Goal: Task Accomplishment & Management: Manage account settings

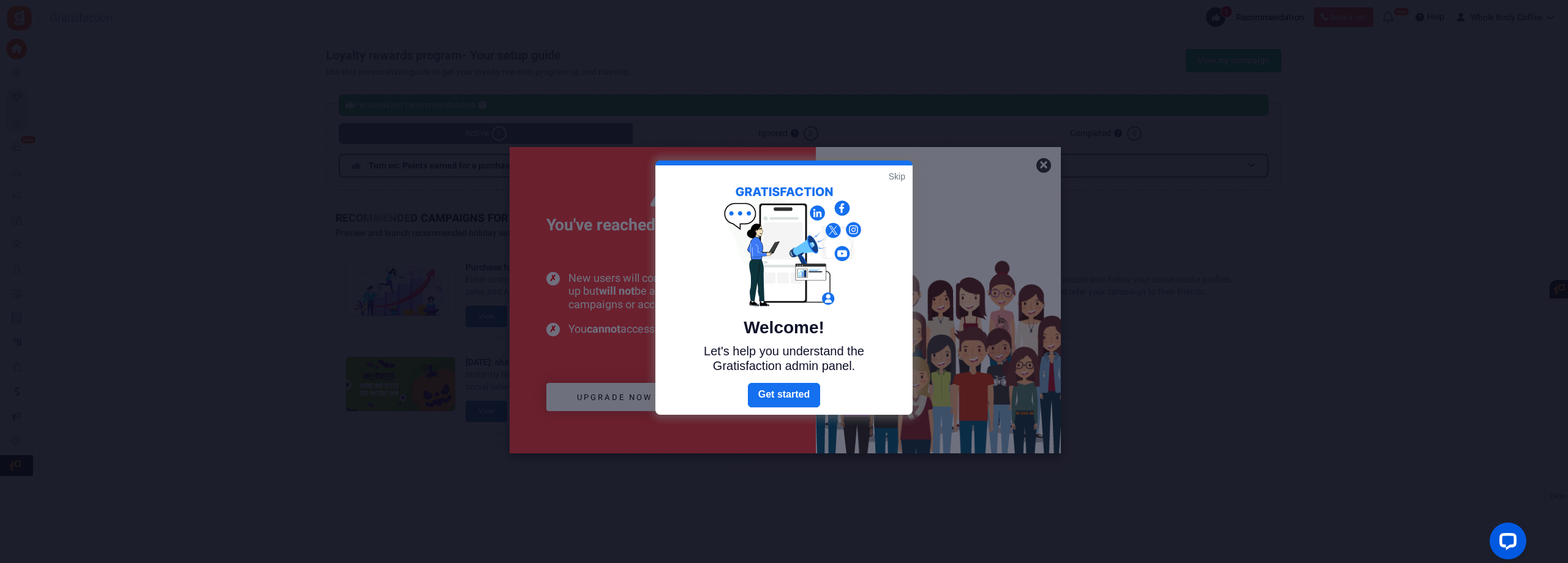
click at [899, 176] on link "Skip" at bounding box center [897, 176] width 17 height 12
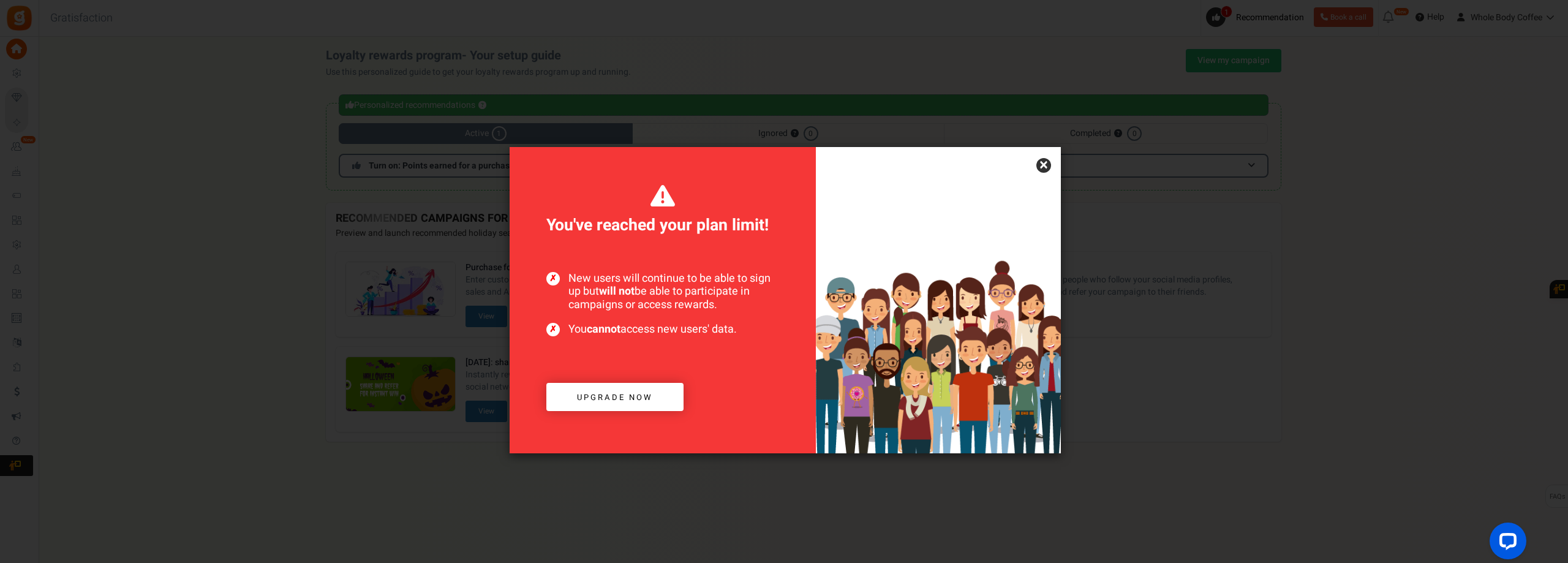
click at [1046, 165] on link "×" at bounding box center [1043, 165] width 14 height 14
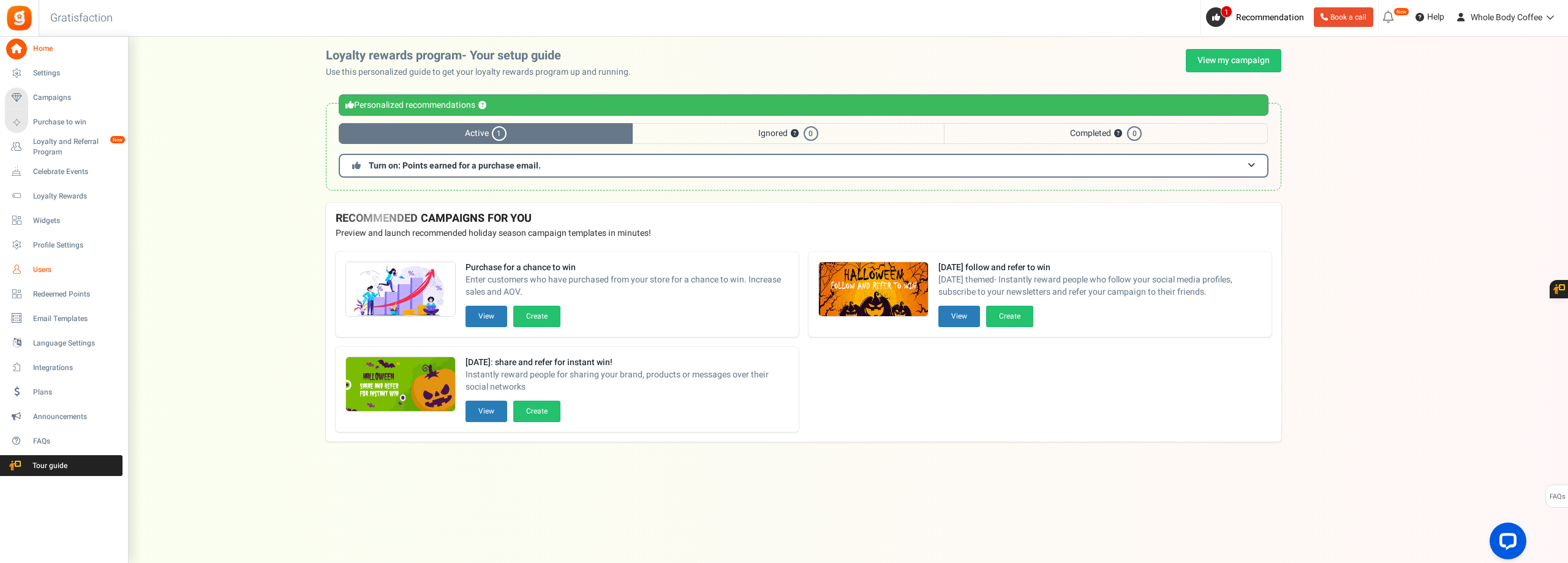
click at [43, 267] on span "Users" at bounding box center [75, 269] width 85 height 10
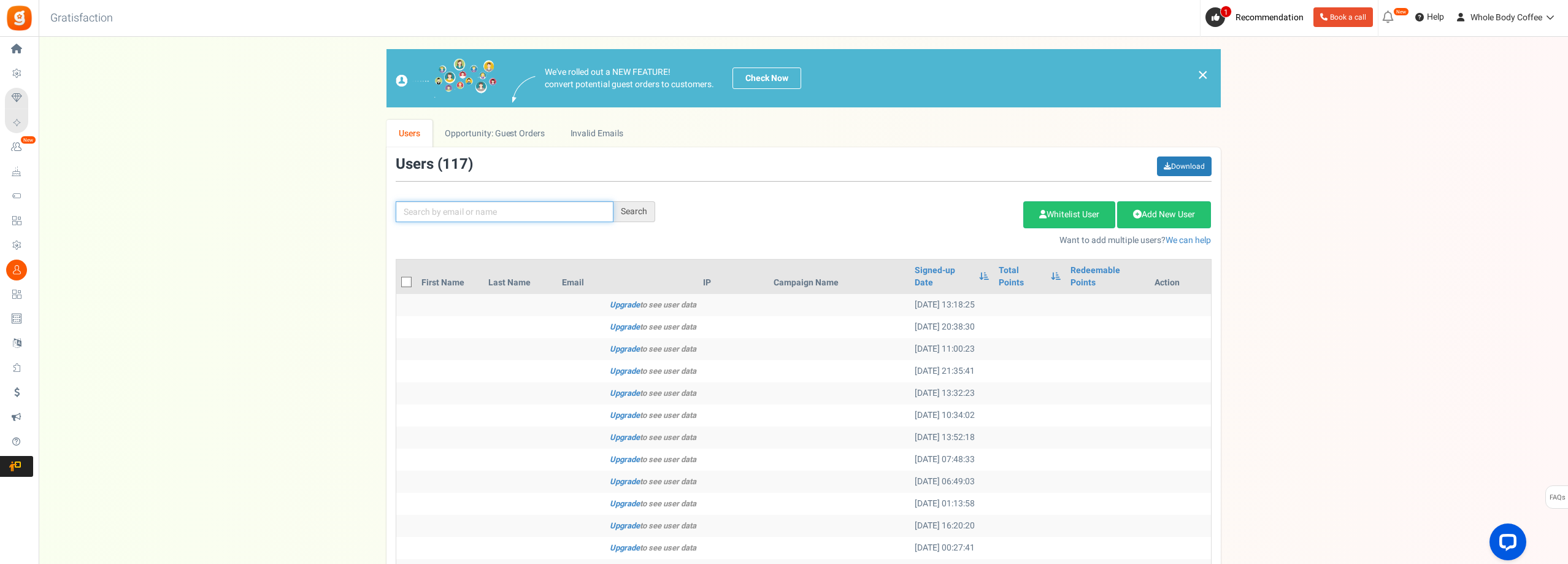
click at [474, 214] on input "text" at bounding box center [505, 212] width 217 height 21
type input "[PERSON_NAME]"
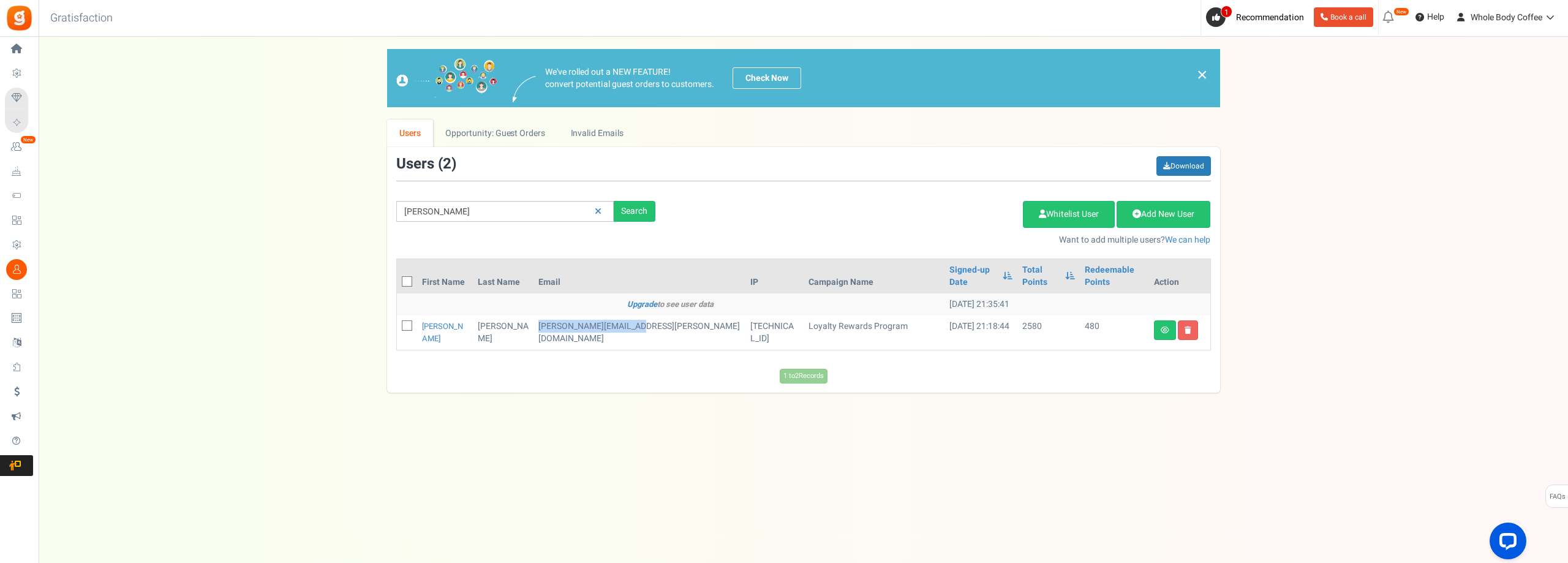
drag, startPoint x: 540, startPoint y: 311, endPoint x: 627, endPoint y: 310, distance: 87.0
click at [636, 315] on td "[PERSON_NAME][EMAIL_ADDRESS][PERSON_NAME][DOMAIN_NAME]" at bounding box center [639, 332] width 212 height 34
copy td "[PERSON_NAME][EMAIL_ADDRESS][PERSON_NAME][DOMAIN_NAME]"
click at [1328, 288] on div "We've rolled out a NEW FEATURE! convert potential guest orders to customers. Ch…" at bounding box center [803, 220] width 1505 height 343
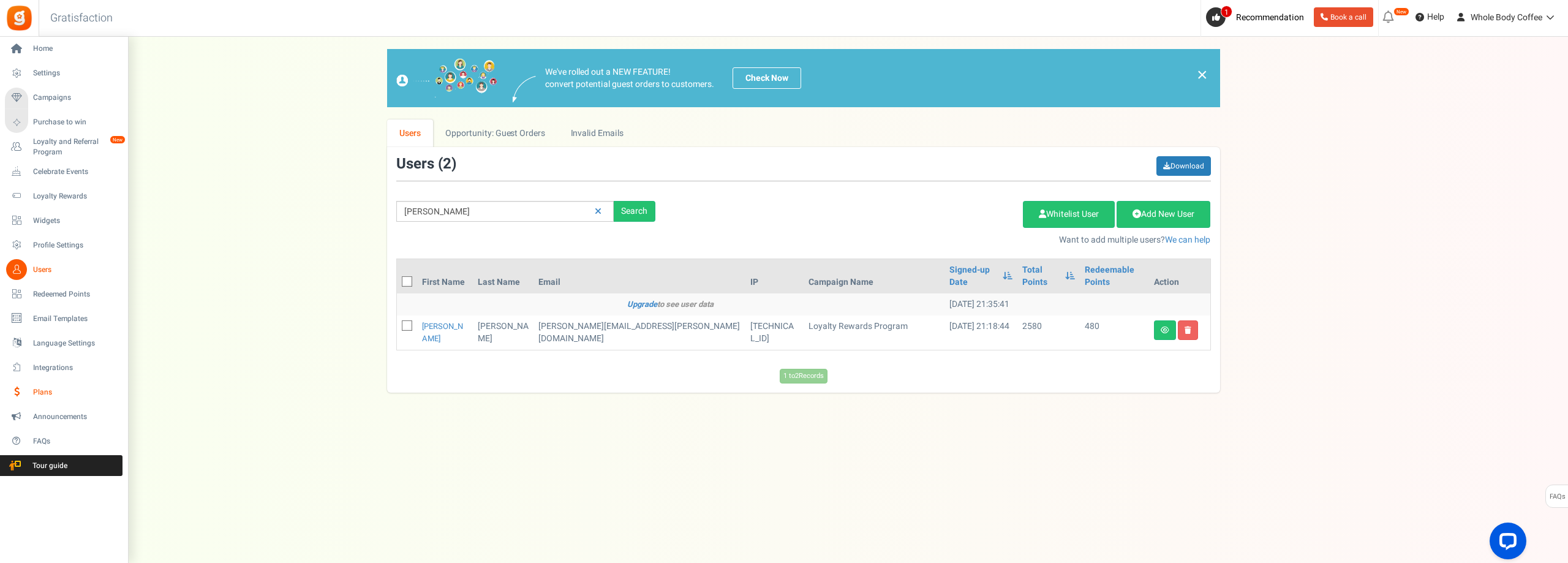
click at [50, 391] on span "Plans" at bounding box center [75, 392] width 85 height 10
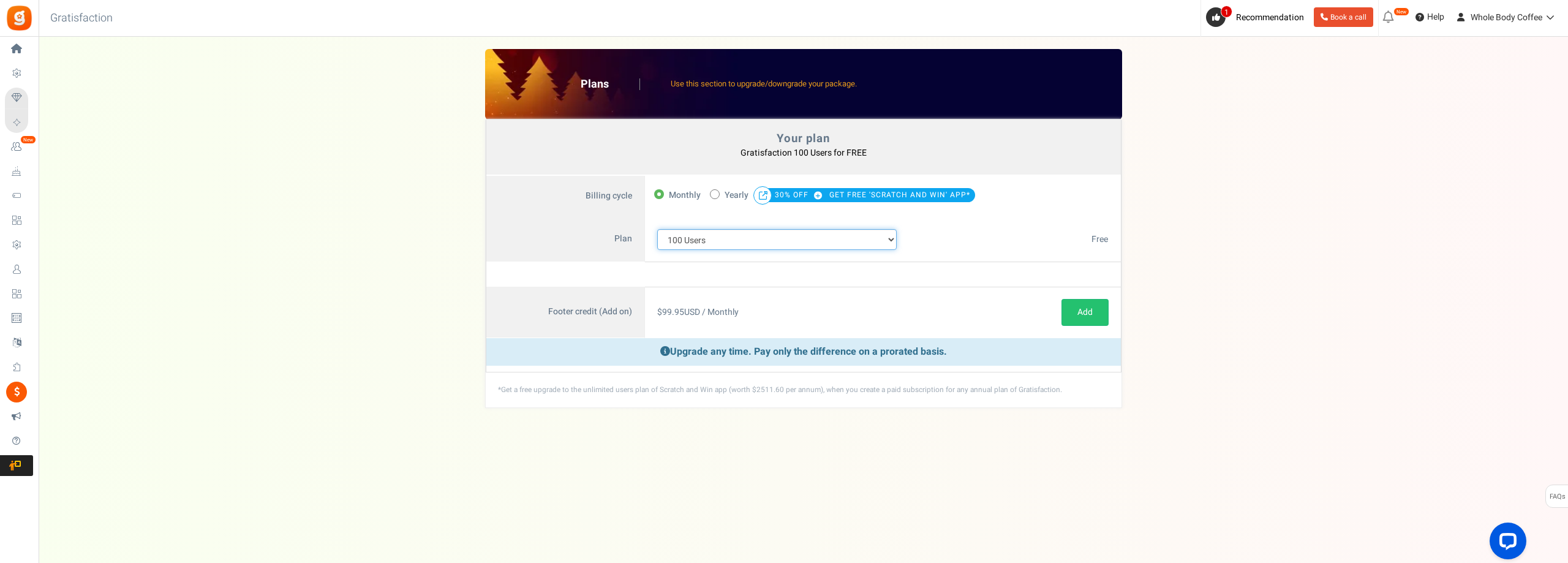
click at [889, 237] on select "100 Users 200 Users 500 Users 1000 Users 2000 Users 3000 Users 4000 Users 5000 …" at bounding box center [777, 240] width 240 height 21
select select "883"
click at [657, 229] on select "100 Users 200 Users 500 Users 1000 Users 2000 Users 3000 Users 4000 Users 5000 …" at bounding box center [777, 240] width 240 height 21
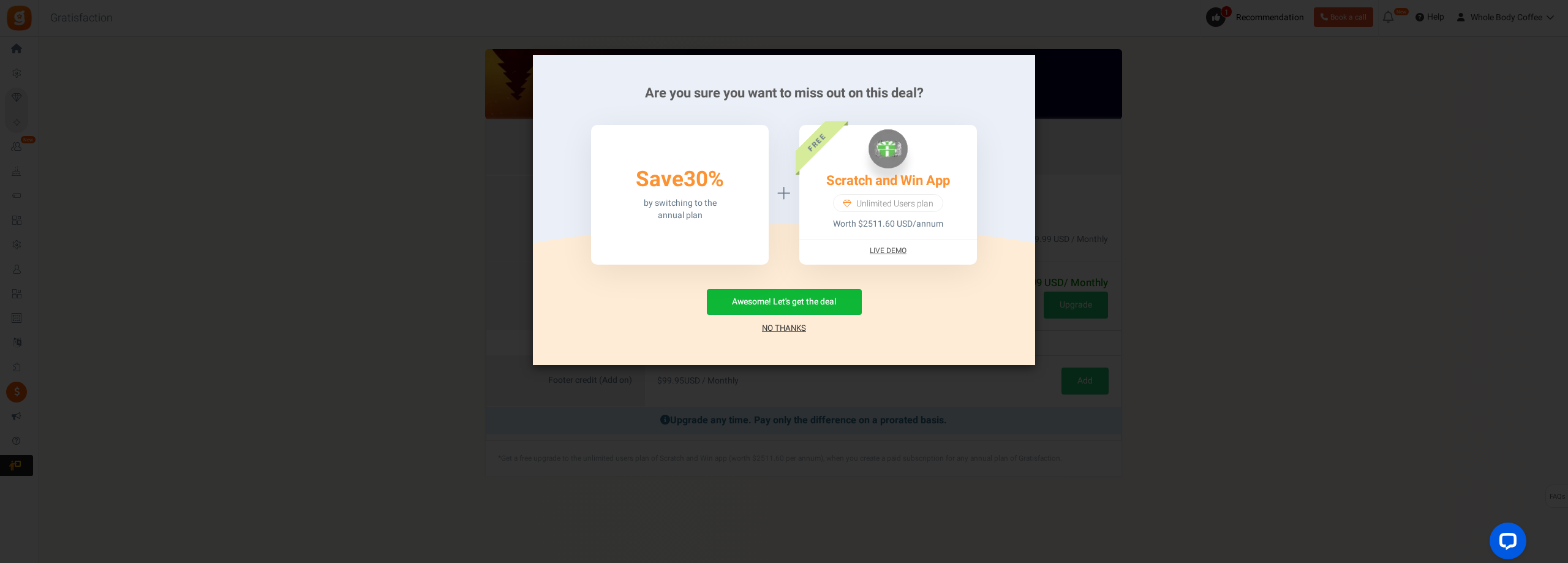
click at [798, 328] on link "No Thanks" at bounding box center [783, 328] width 44 height 12
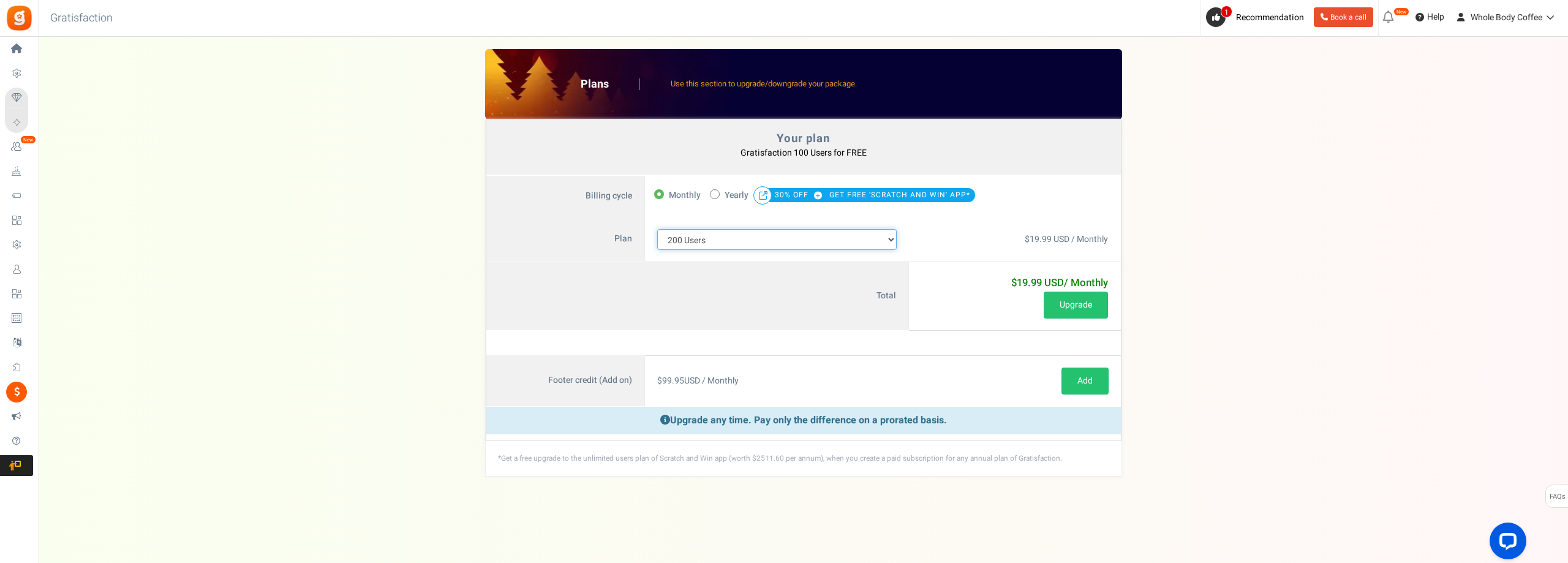
click at [890, 242] on select "100 Users 200 Users 500 Users 1000 Users 2000 Users 3000 Users 4000 Users 5000 …" at bounding box center [777, 240] width 240 height 21
click at [718, 196] on span at bounding box center [715, 194] width 10 height 10
click at [718, 196] on input "50% OFF Limited time offer! Yearly 30% OFF GET FREE 'SCRATCH AND WIN' APP*" at bounding box center [714, 193] width 8 height 8
radio input "true"
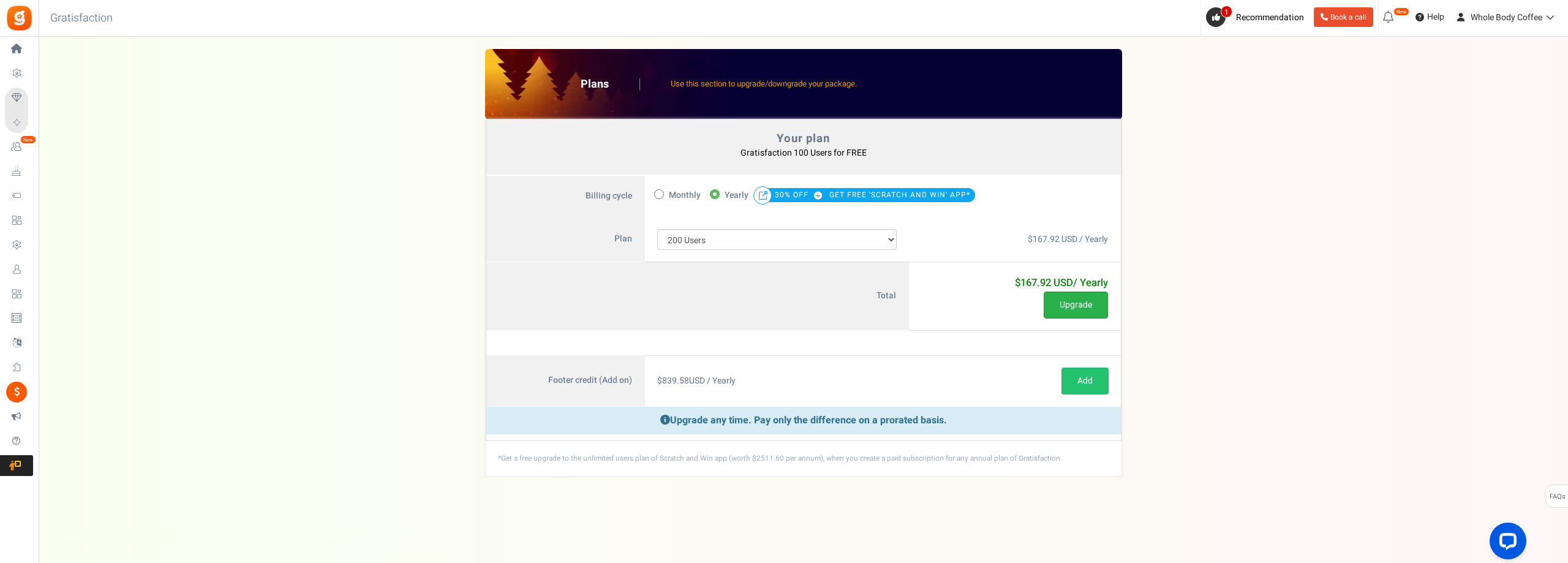
click at [1081, 309] on button "Upgrade" at bounding box center [1075, 305] width 65 height 27
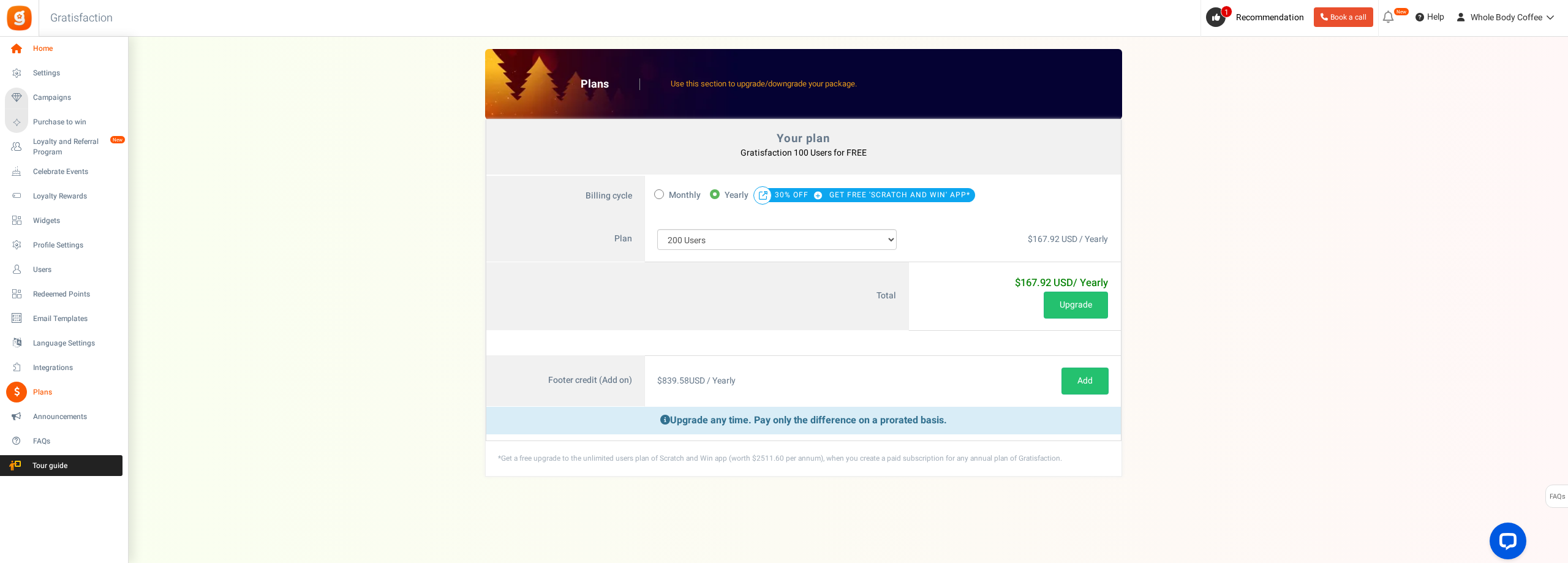
click at [15, 57] on icon at bounding box center [17, 49] width 21 height 21
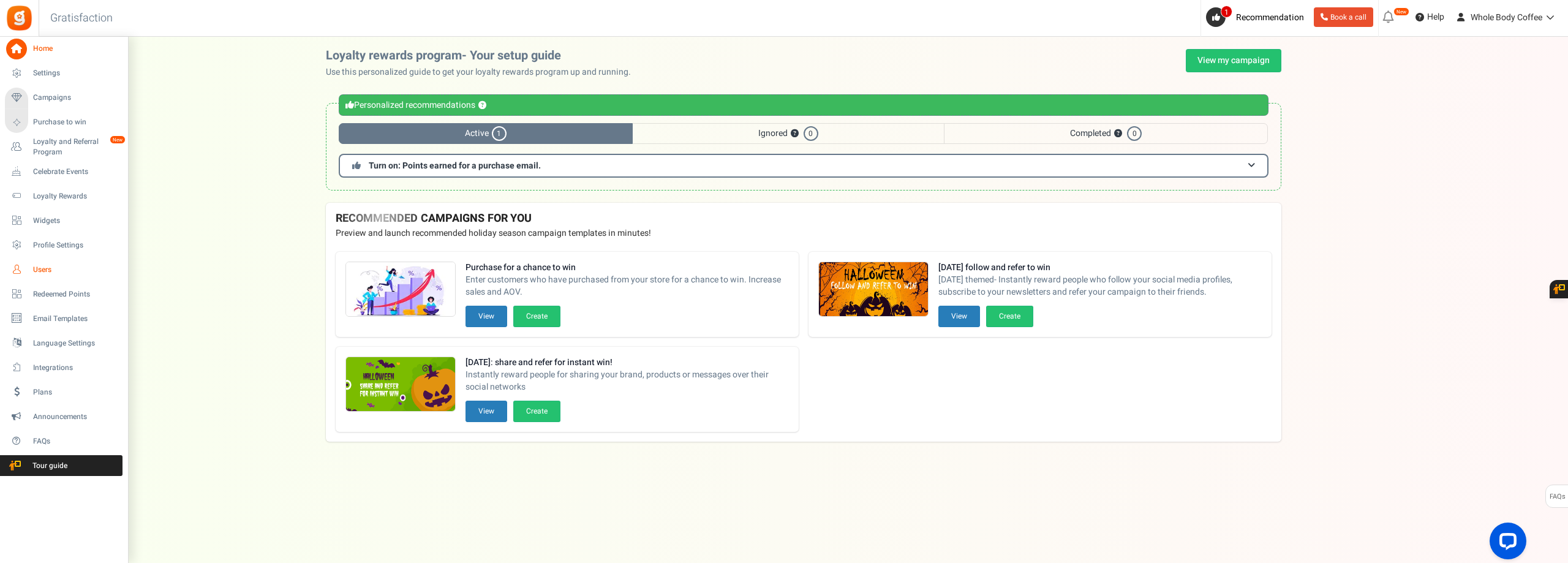
click at [38, 268] on span "Users" at bounding box center [75, 269] width 85 height 10
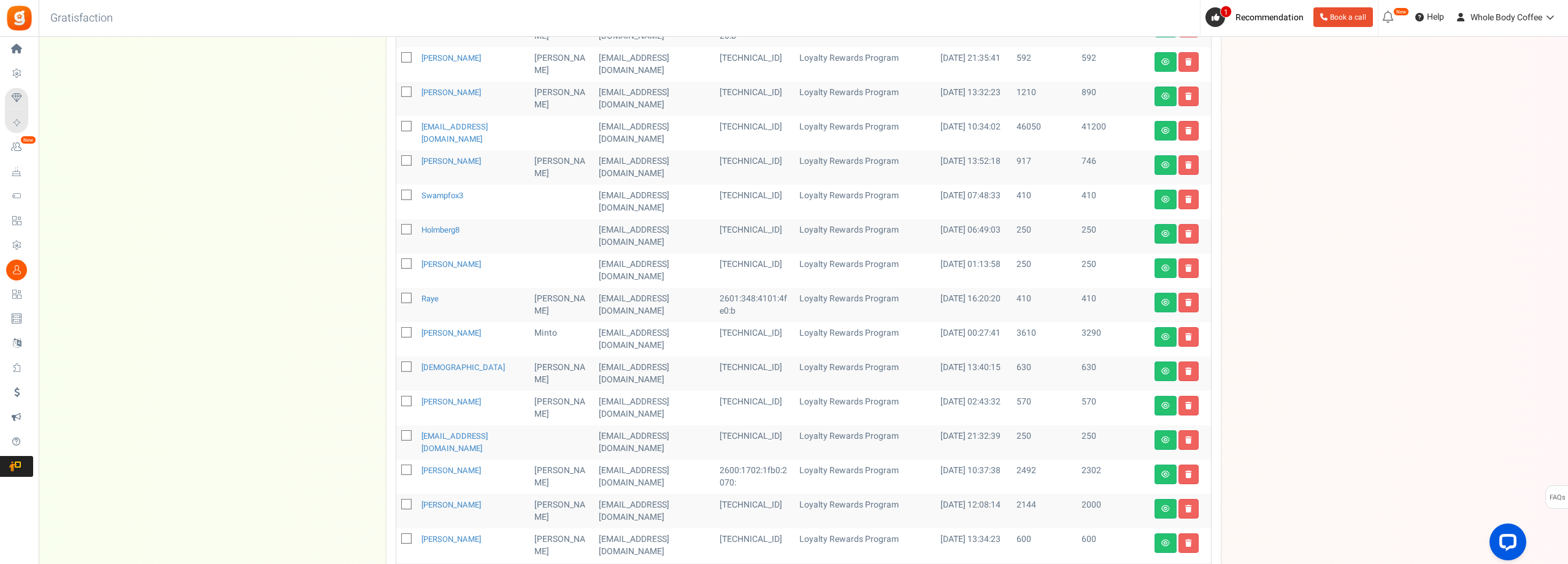
scroll to position [289, 0]
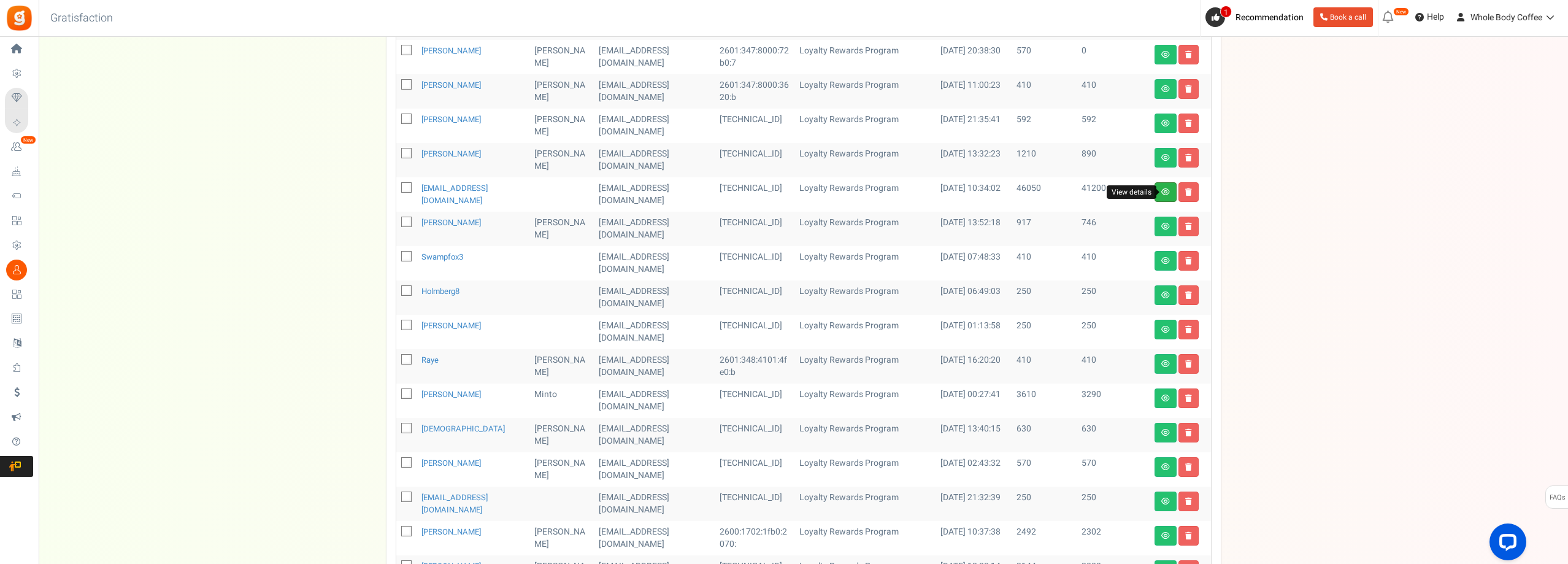
click at [1163, 189] on icon at bounding box center [1165, 192] width 9 height 7
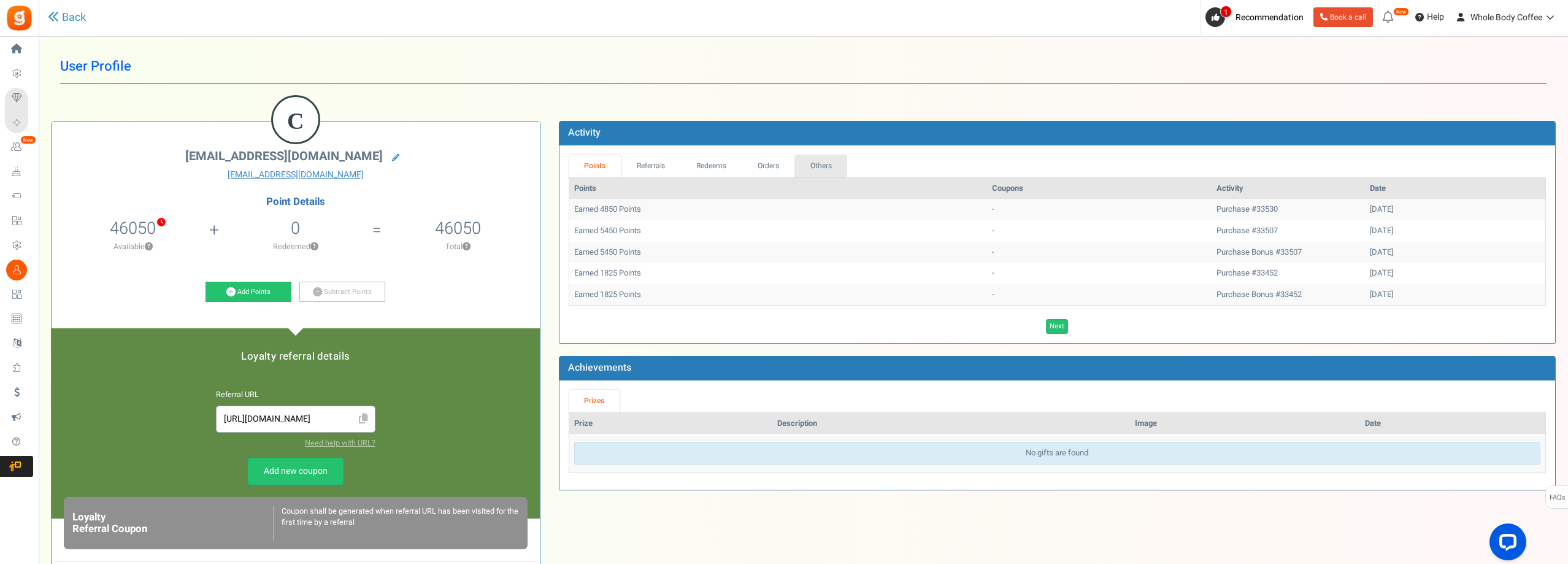
click at [820, 173] on link "Others" at bounding box center [820, 166] width 53 height 22
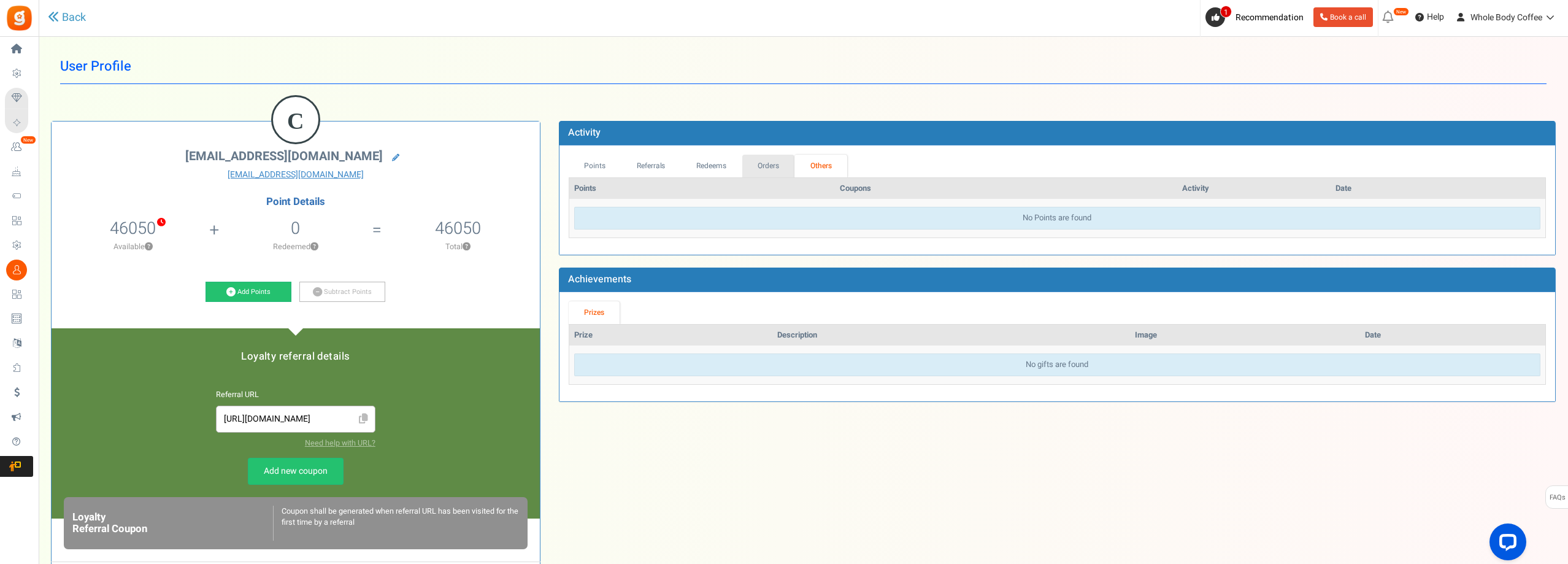
click at [779, 166] on link "Orders" at bounding box center [768, 166] width 53 height 22
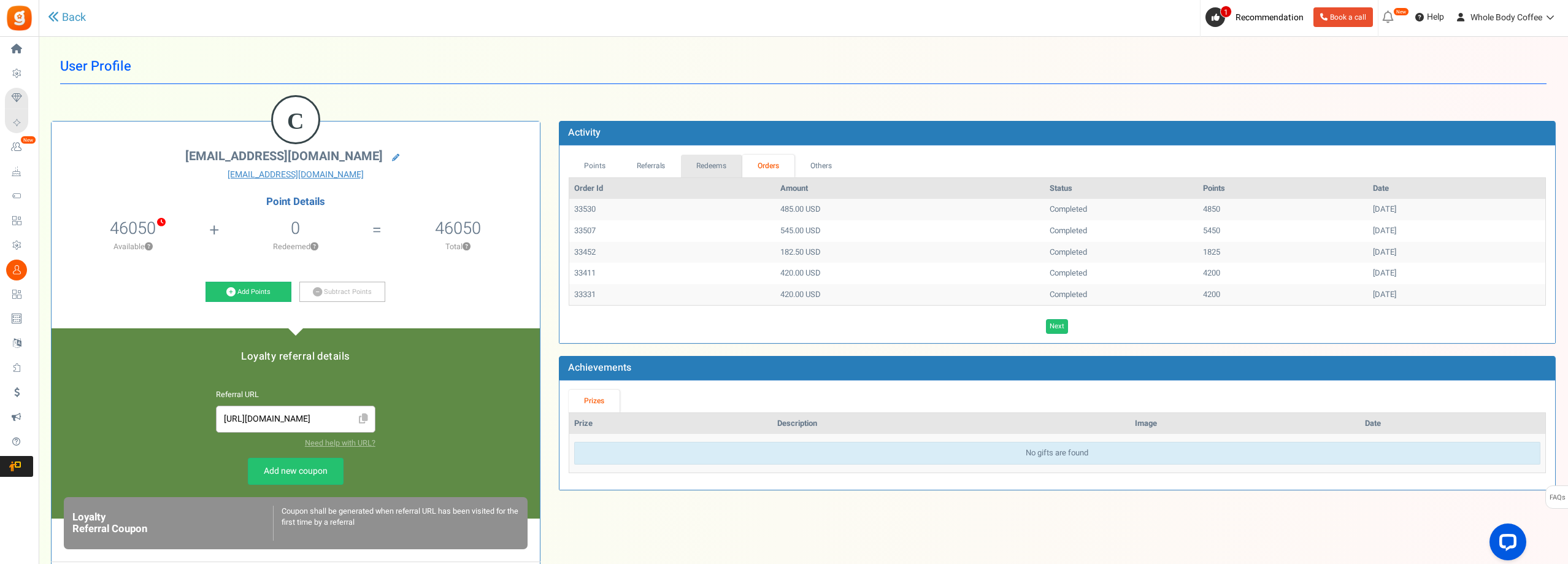
click at [713, 173] on link "Redeems" at bounding box center [711, 166] width 62 height 22
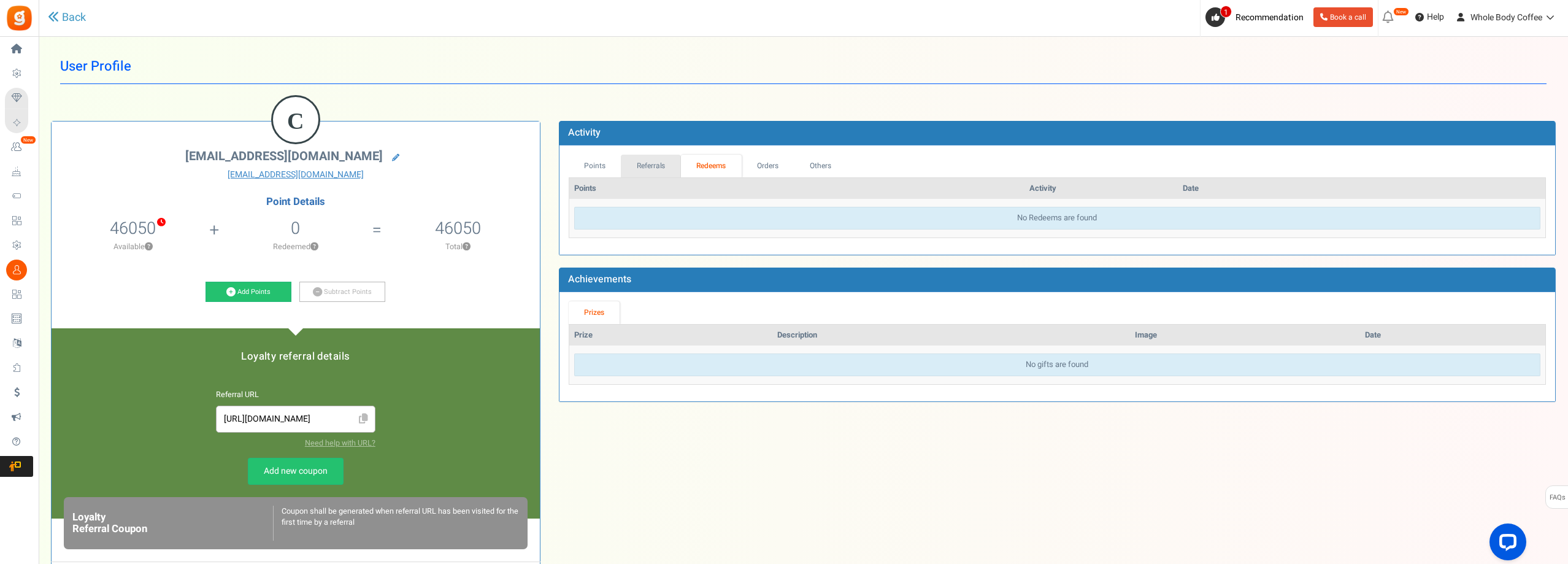
click at [658, 173] on link "Referrals" at bounding box center [650, 166] width 60 height 22
click at [607, 173] on link "Points" at bounding box center [595, 166] width 53 height 22
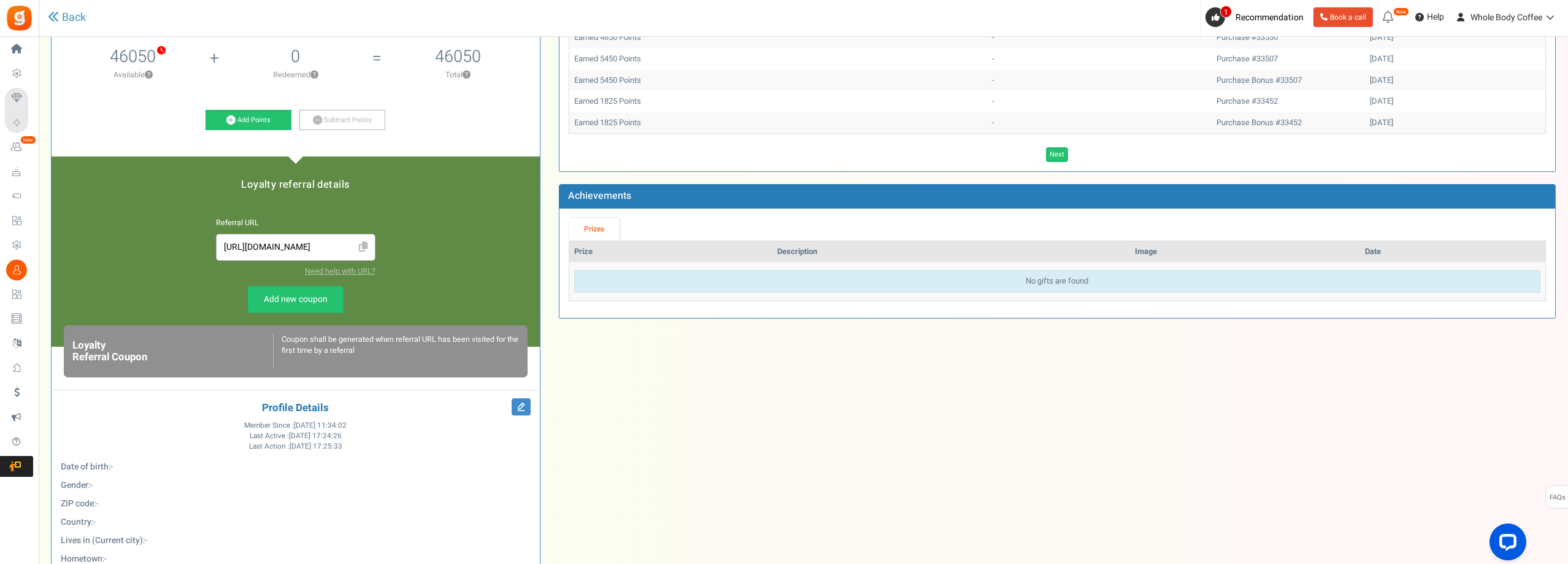
scroll to position [184, 0]
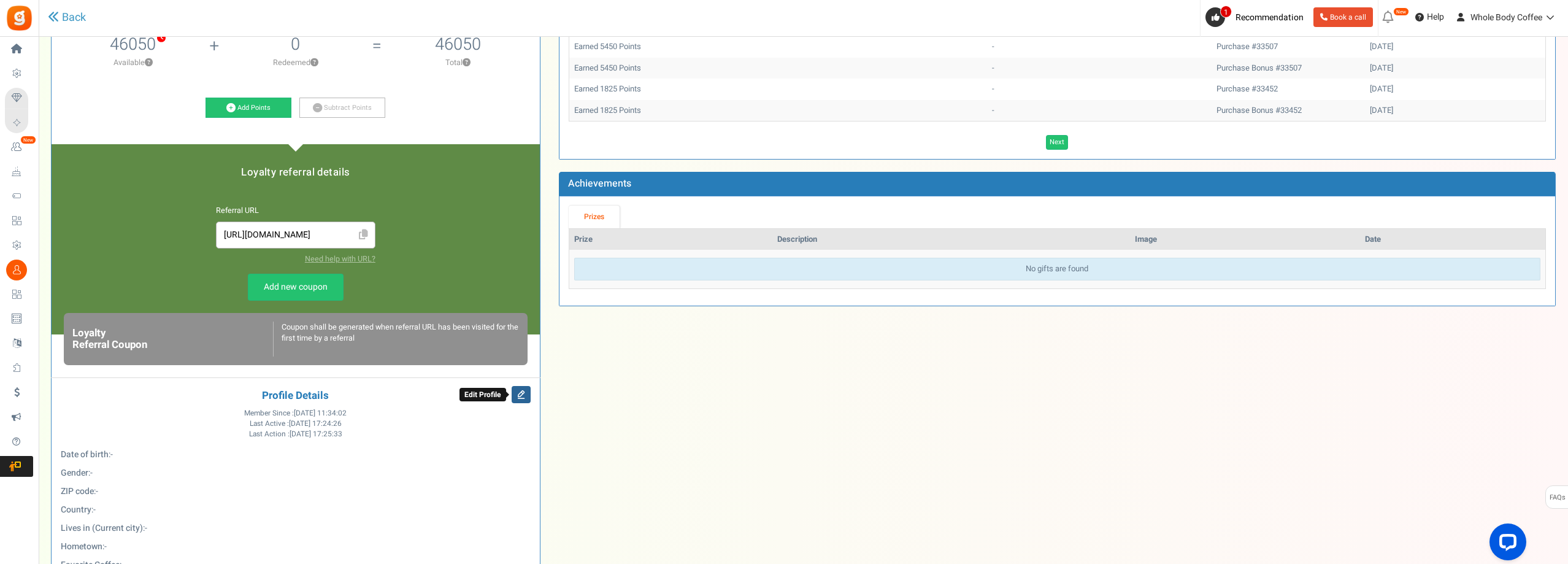
click at [524, 394] on icon at bounding box center [521, 394] width 19 height 17
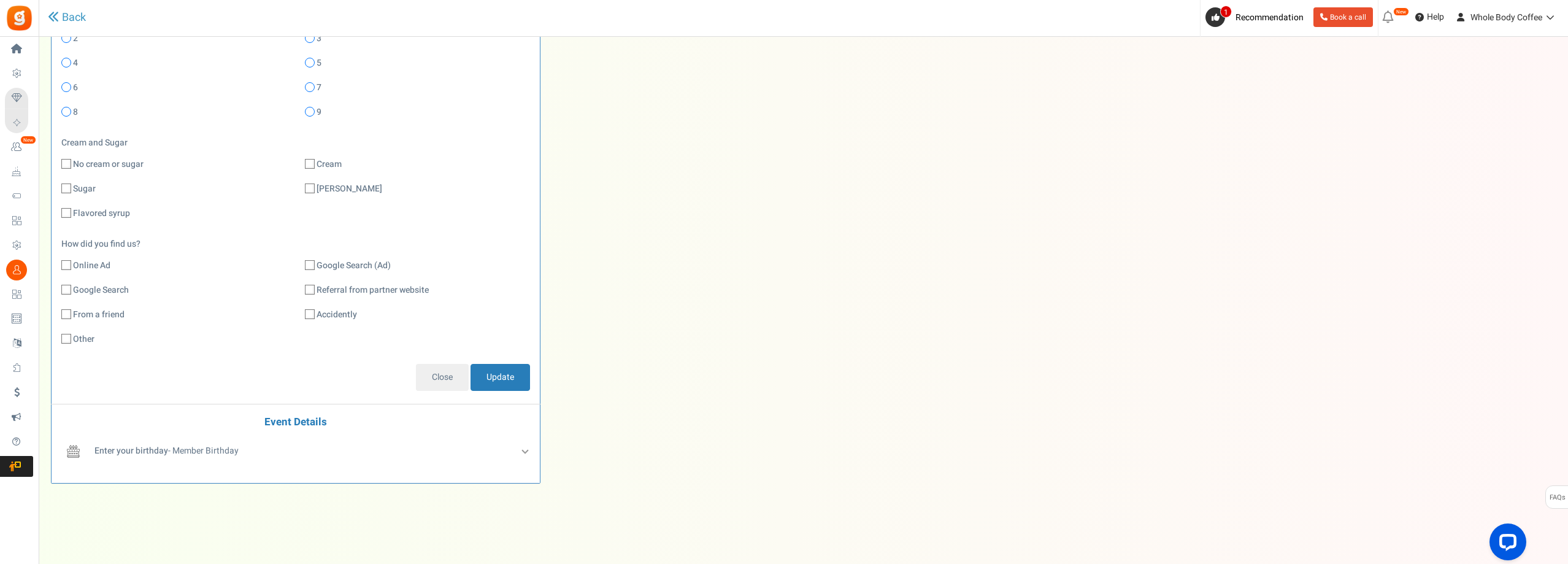
scroll to position [1122, 0]
click at [449, 371] on input "Close" at bounding box center [442, 372] width 53 height 27
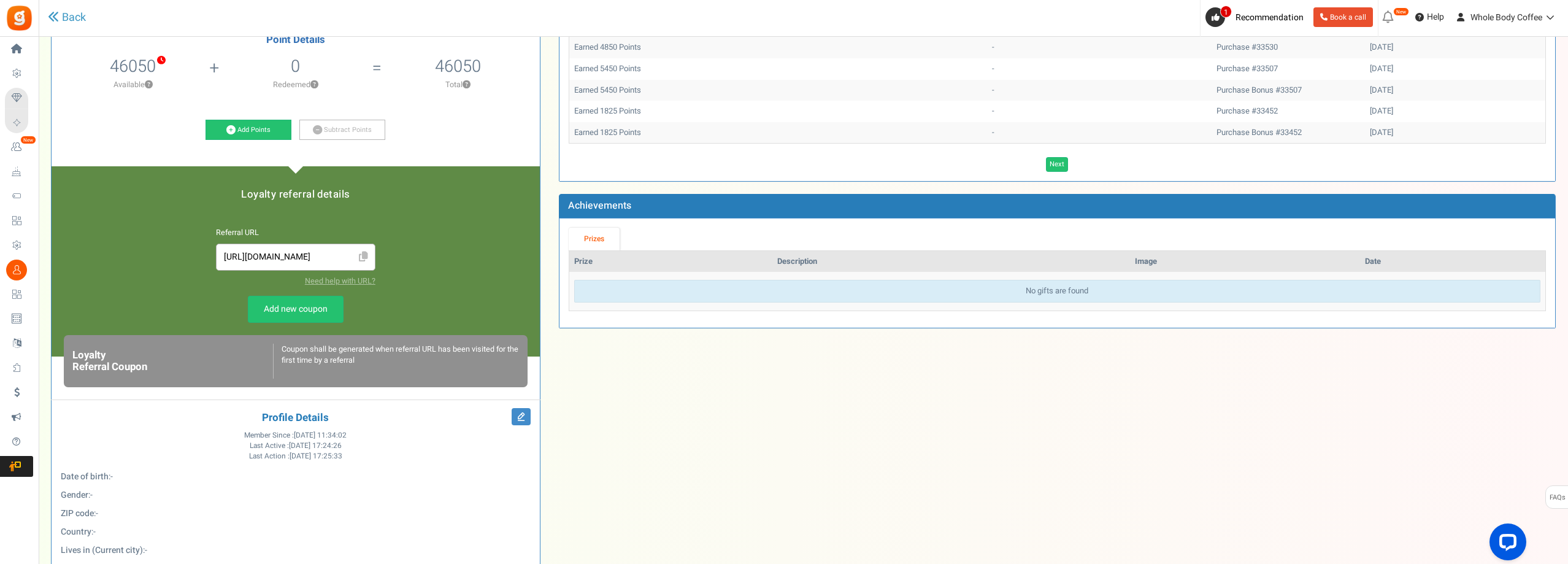
scroll to position [137, 0]
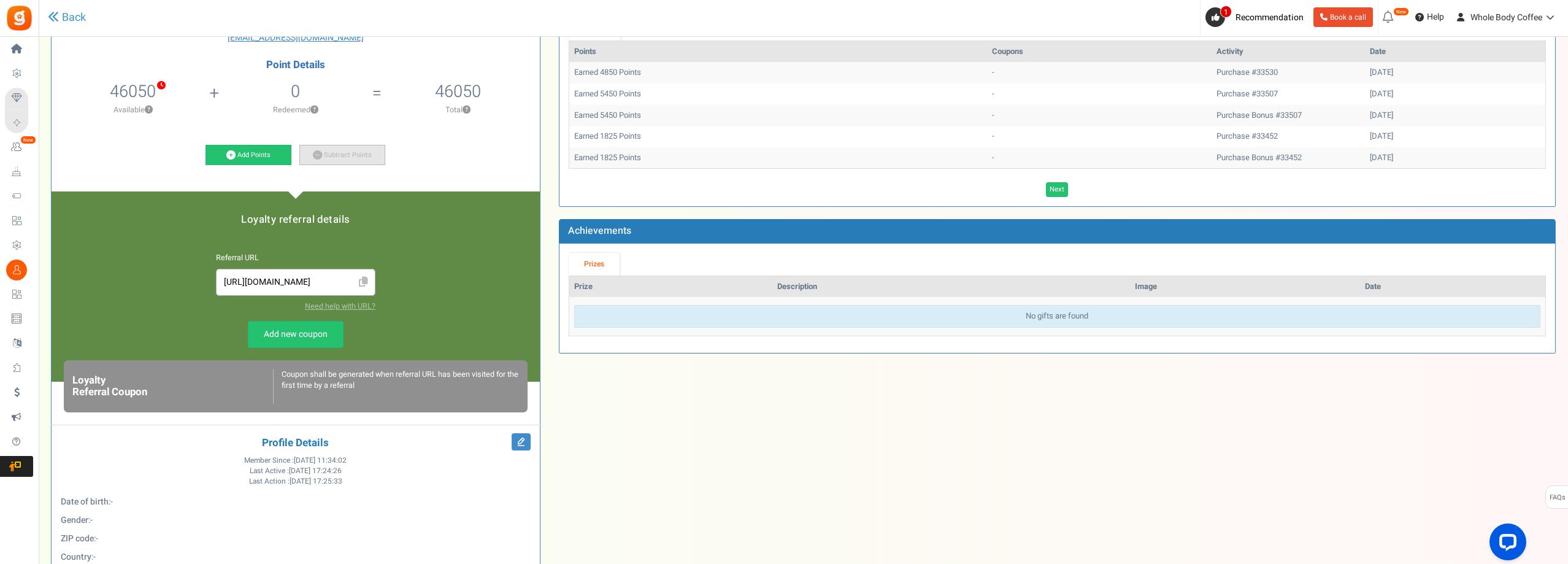
click at [329, 151] on link "Subtract Points" at bounding box center [341, 155] width 86 height 21
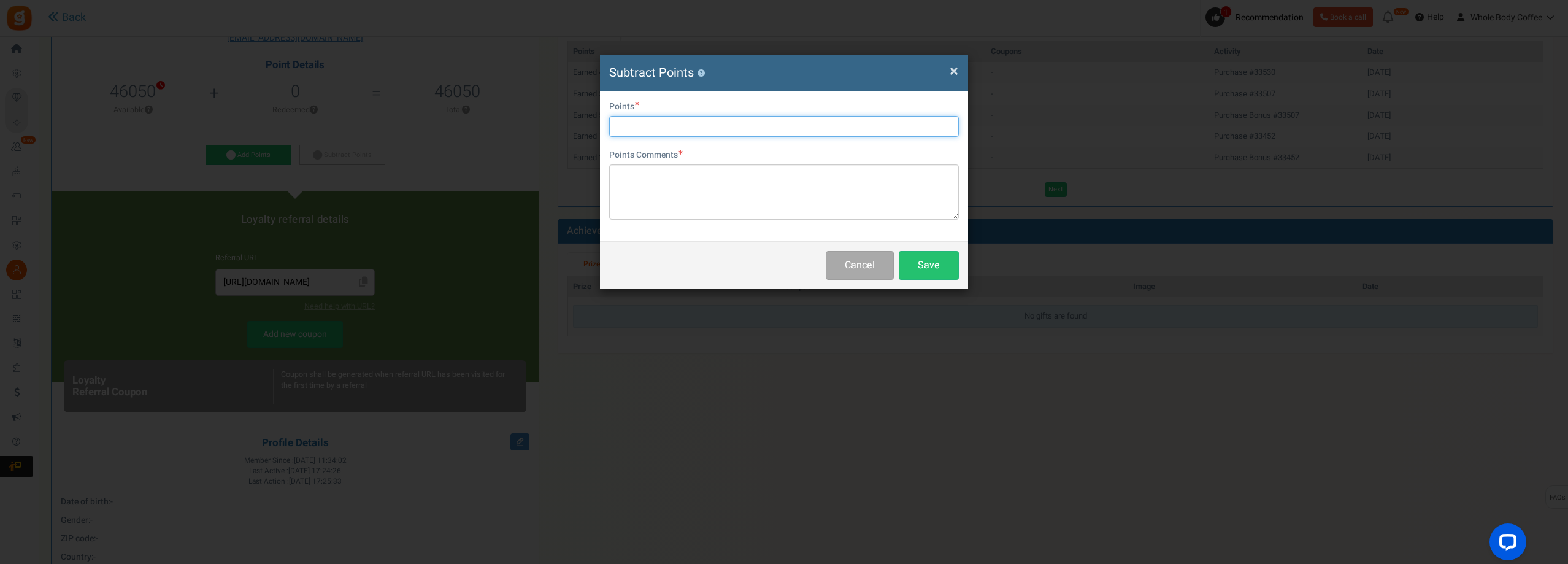
click at [688, 120] on input "text" at bounding box center [784, 126] width 349 height 21
type input "46050"
click at [713, 173] on textarea at bounding box center [784, 192] width 349 height 55
type textarea "S"
type textarea "Wholesale excluded from rewards"
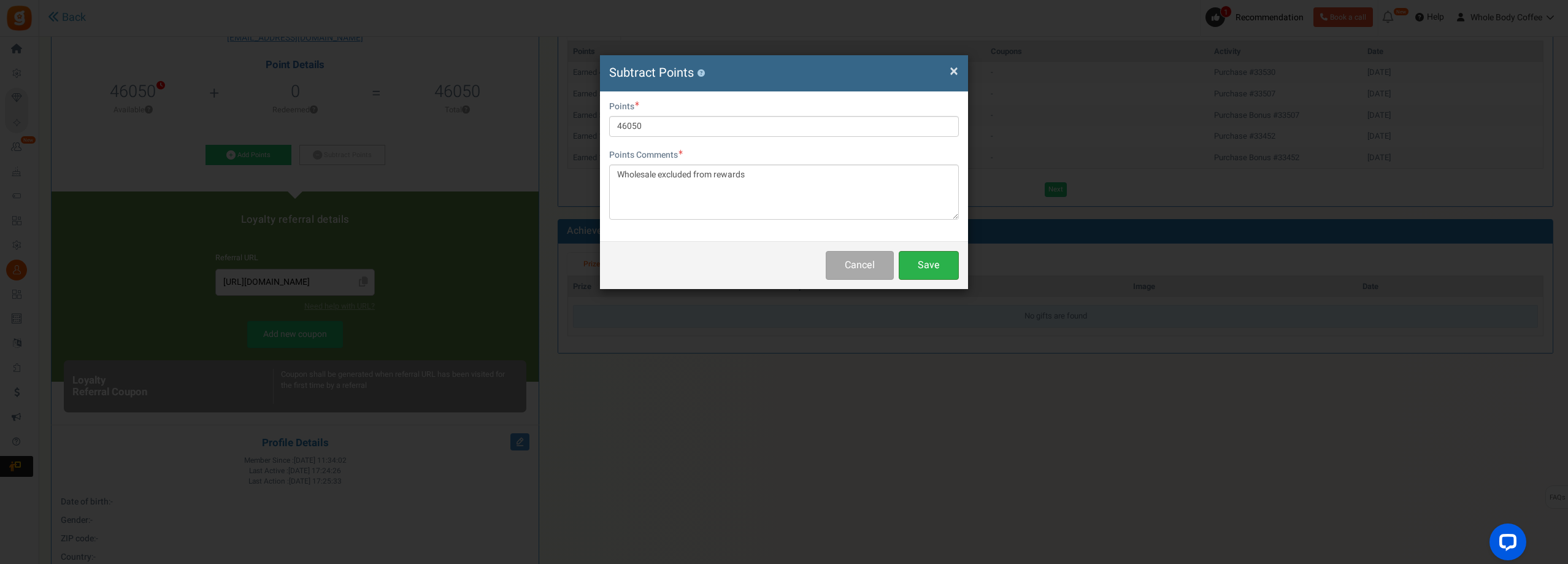
click at [934, 256] on button "Save" at bounding box center [928, 266] width 60 height 29
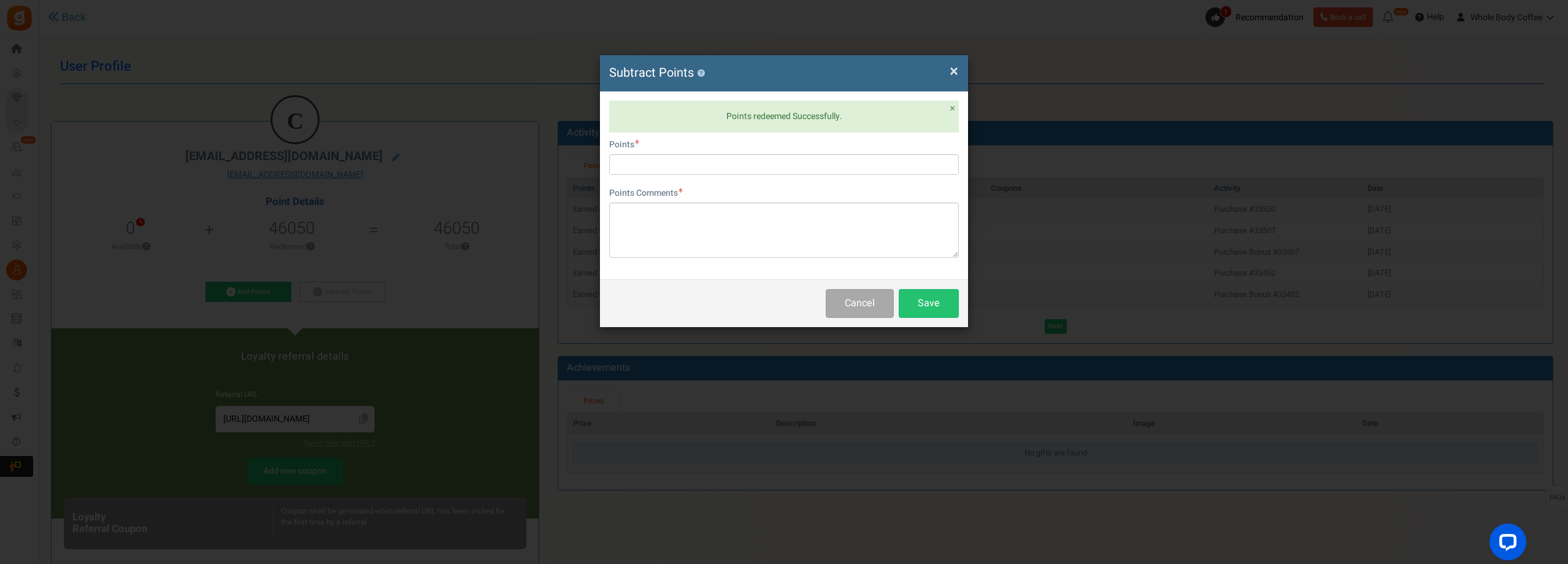
click at [952, 73] on span "×" at bounding box center [953, 70] width 9 height 23
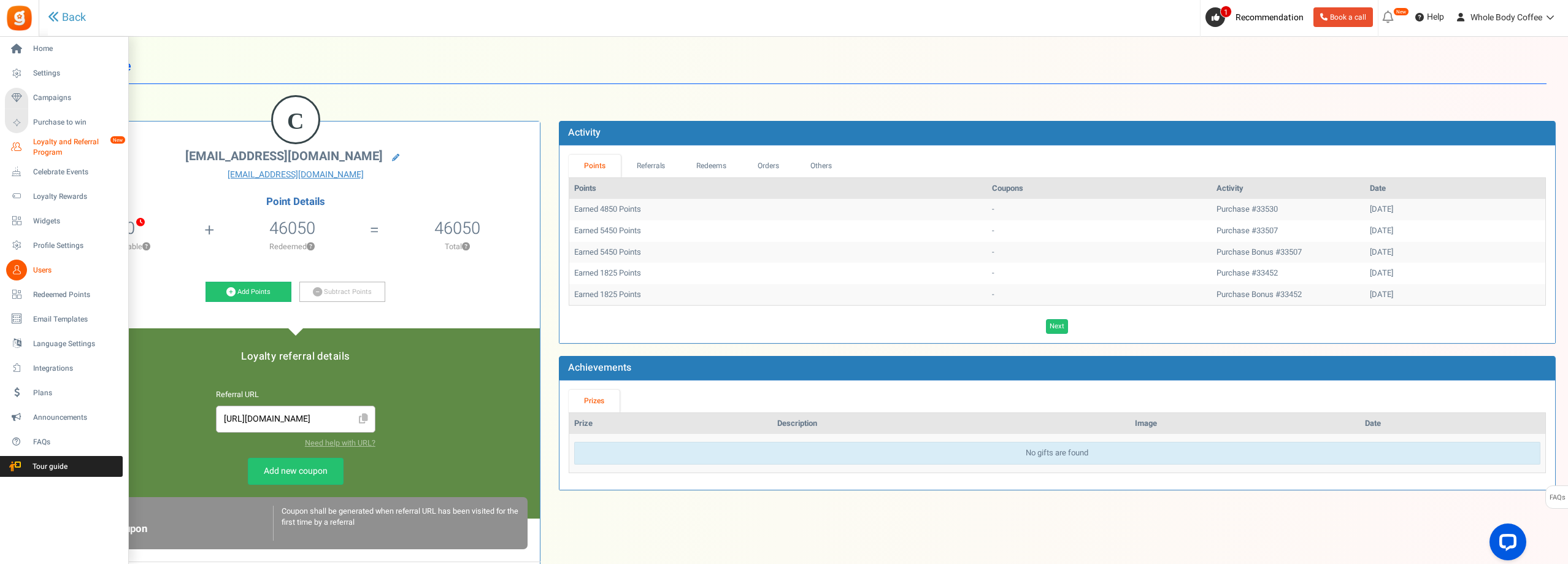
click at [61, 141] on span "Loyalty and Referral Program" at bounding box center [78, 147] width 90 height 21
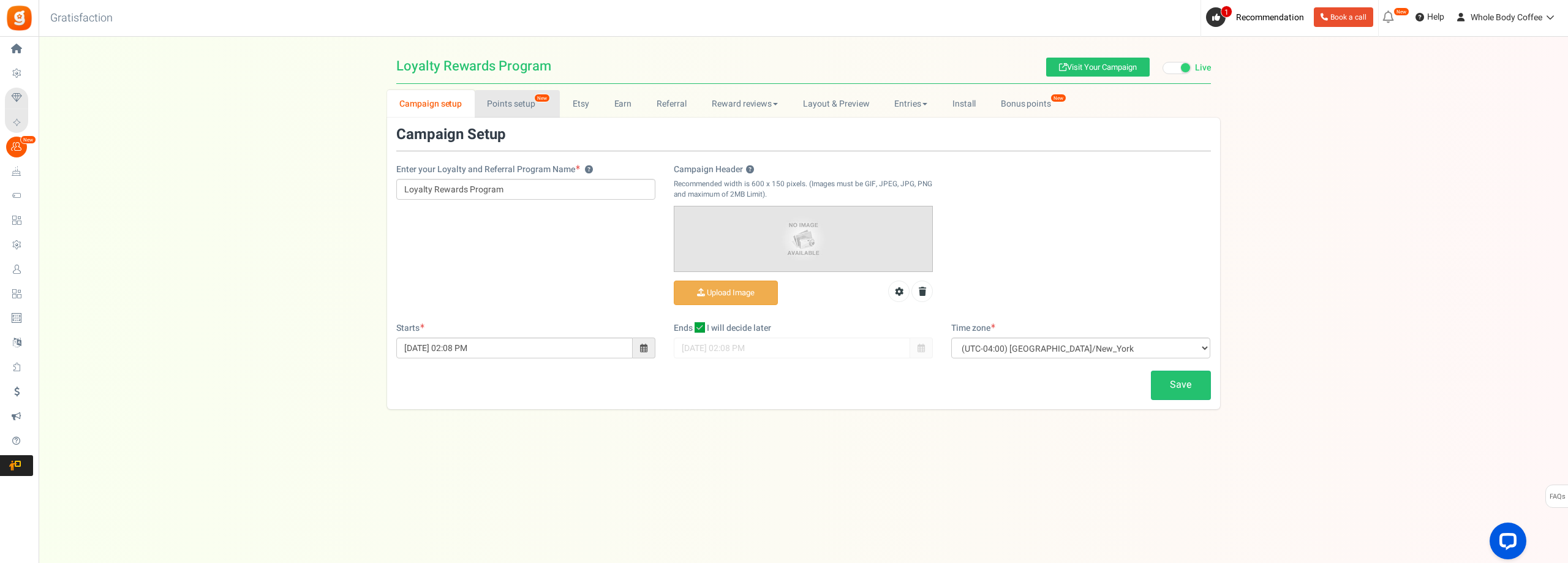
click at [490, 101] on link "Points setup New" at bounding box center [517, 104] width 85 height 28
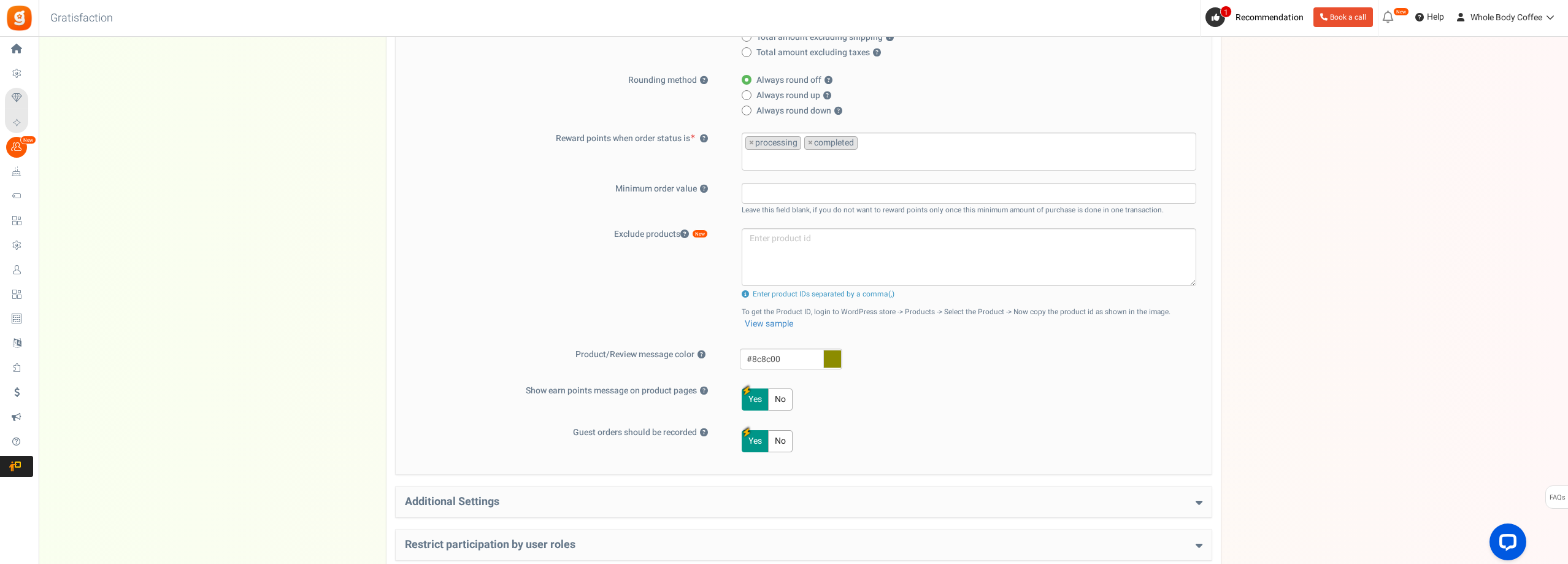
scroll to position [442, 0]
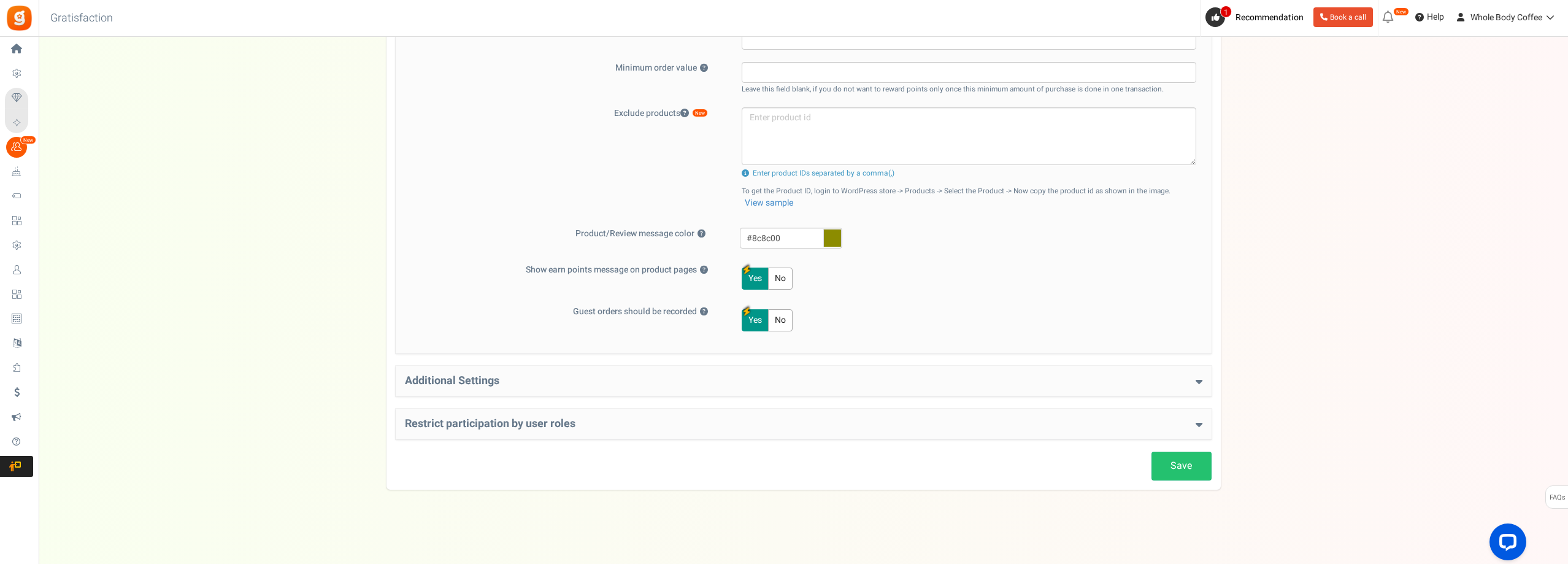
click at [486, 427] on h4 "Restrict participation by user roles" at bounding box center [803, 423] width 797 height 12
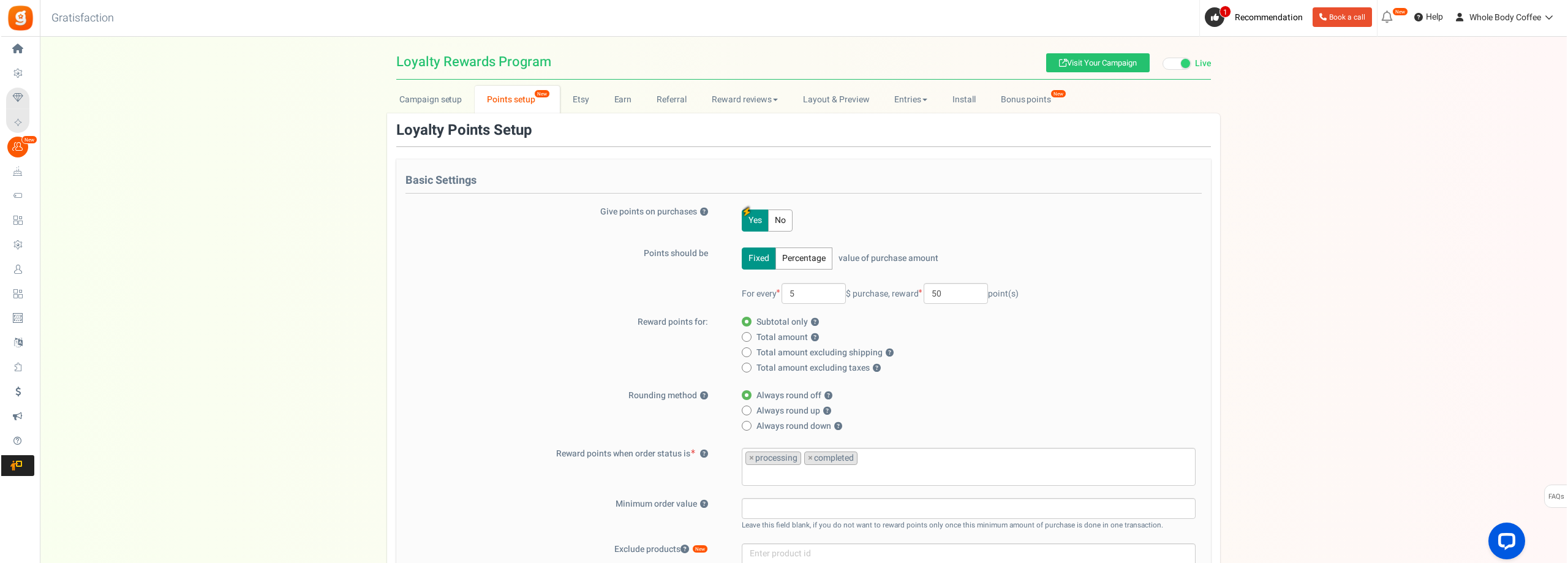
scroll to position [0, 0]
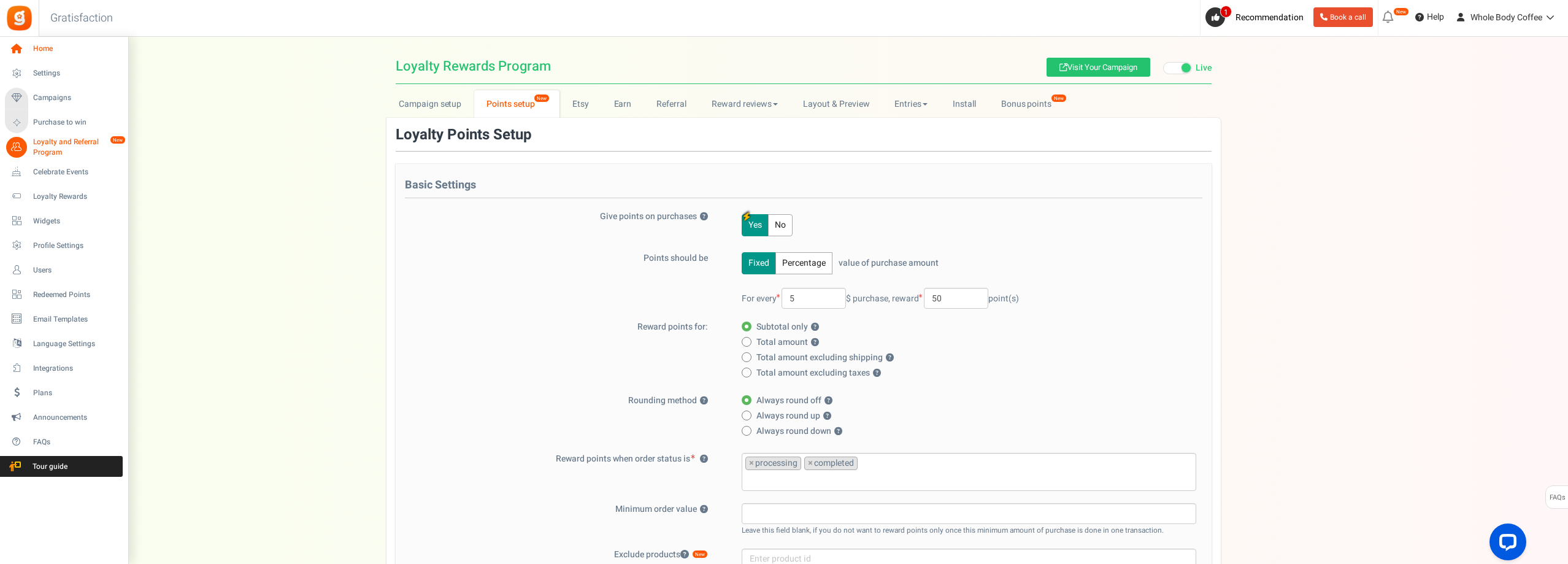
click at [38, 47] on span "Home" at bounding box center [75, 48] width 86 height 10
